Goal: Task Accomplishment & Management: Manage account settings

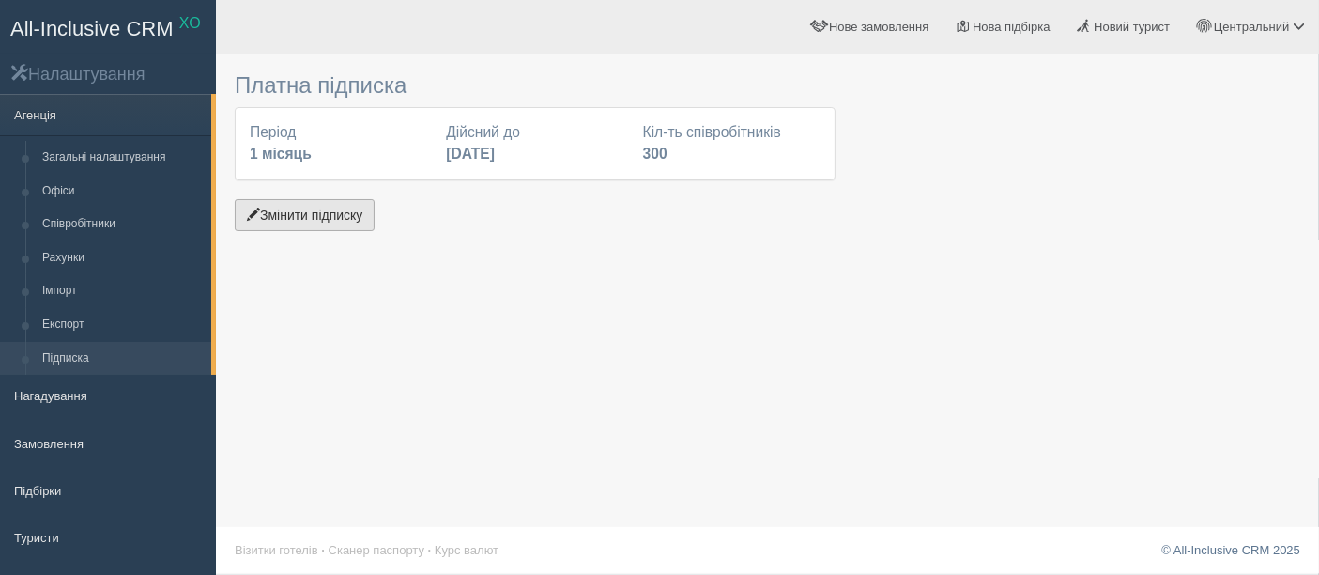
click at [283, 210] on button "Змінити підписку" at bounding box center [305, 215] width 140 height 32
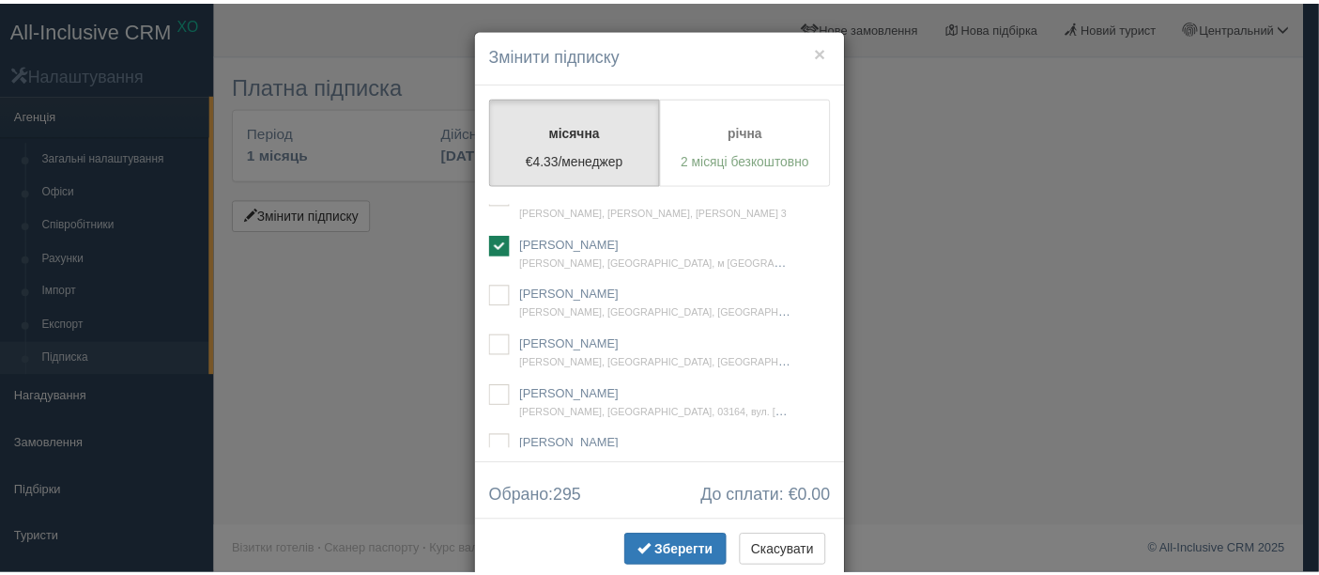
scroll to position [33243, 0]
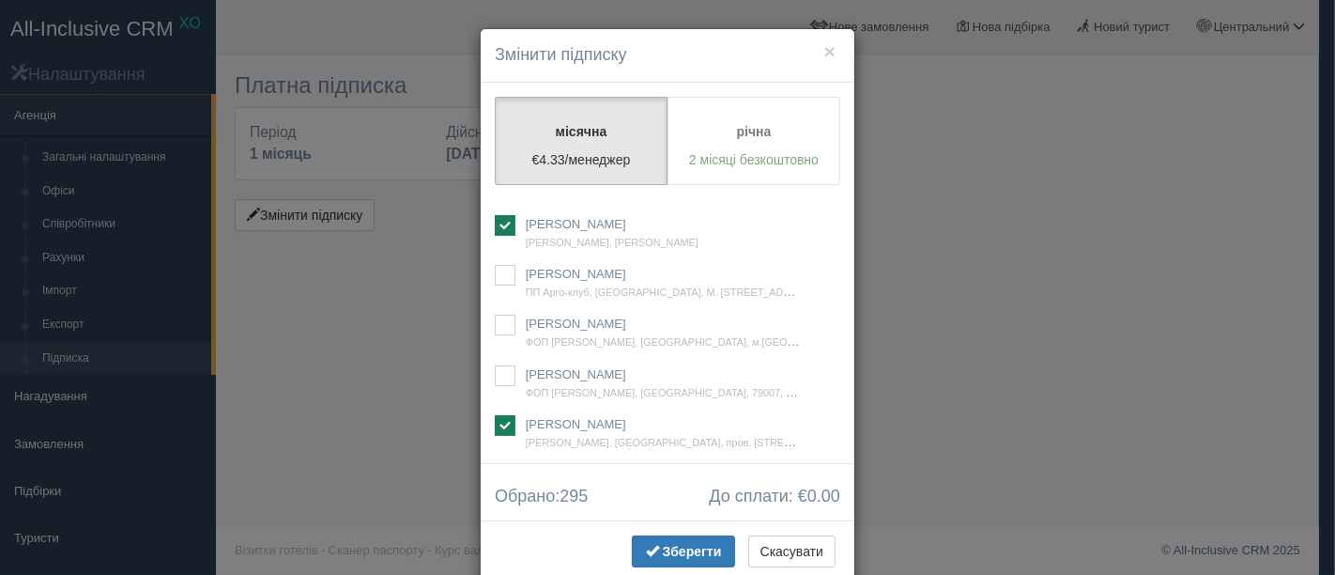
checkbox input "true"
click at [663, 554] on span "Зберегти" at bounding box center [692, 551] width 59 height 15
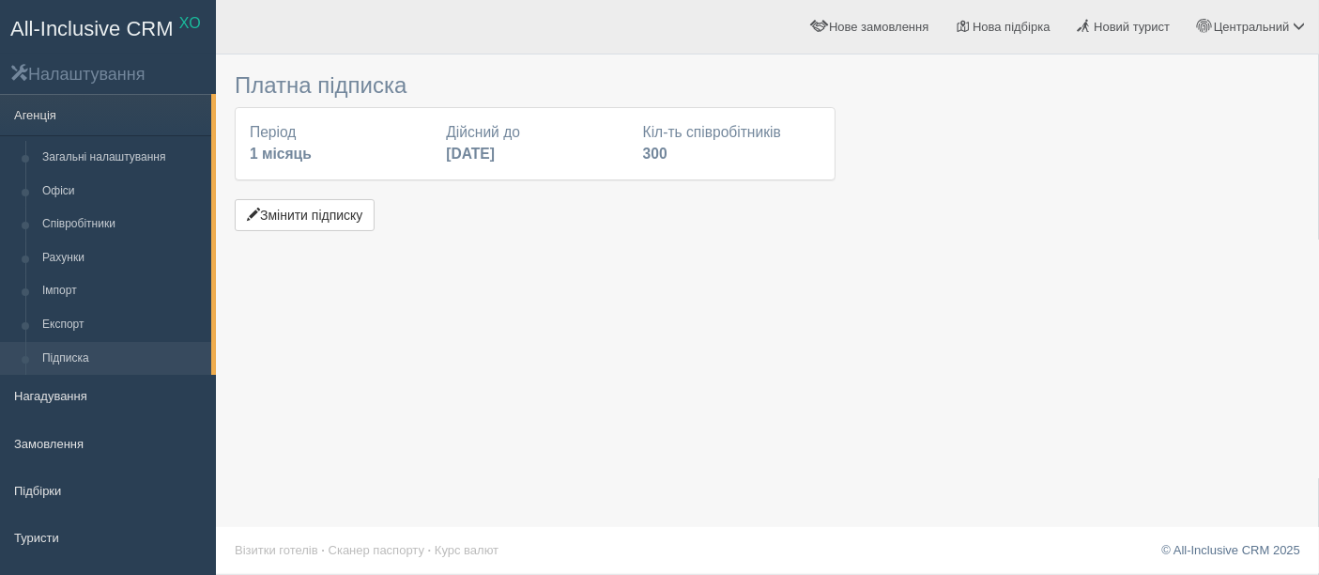
click at [1122, 219] on div at bounding box center [768, 150] width 1066 height 172
